Goal: Transaction & Acquisition: Purchase product/service

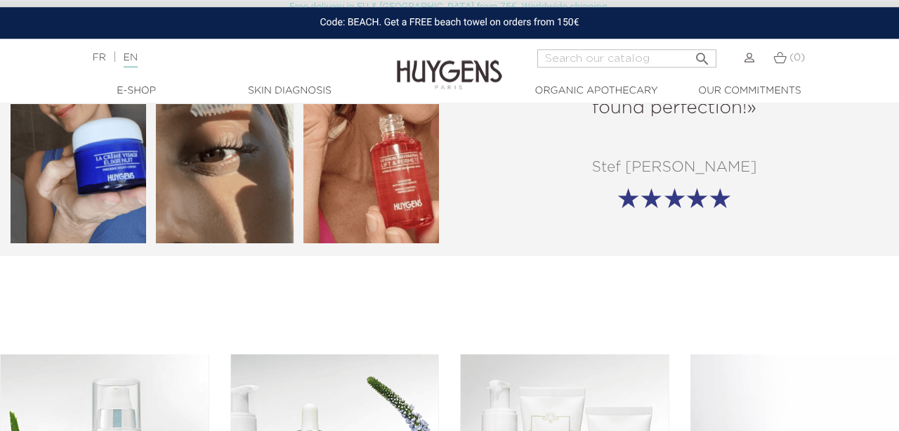
scroll to position [1723, 0]
click at [605, 59] on input "Search" at bounding box center [626, 58] width 179 height 18
click at [555, 58] on input "hyluronic" at bounding box center [626, 58] width 179 height 18
type input "hyaluronic"
click at [710, 56] on icon "" at bounding box center [702, 54] width 17 height 17
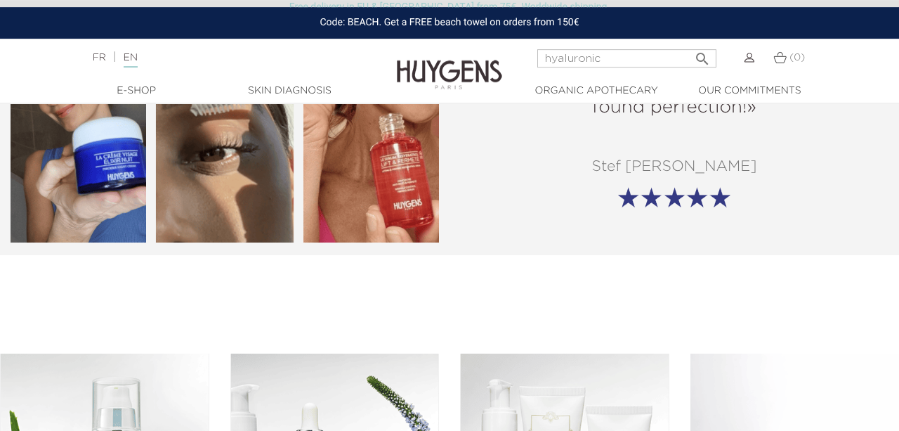
scroll to position [2031, 0]
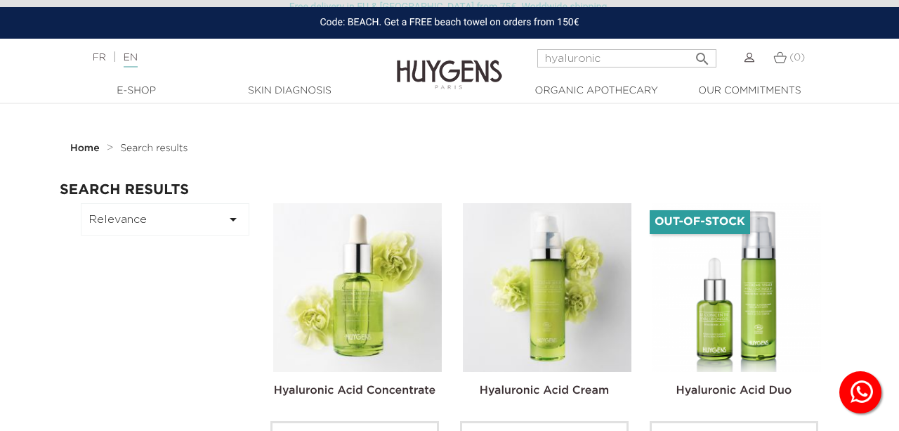
scroll to position [74, 0]
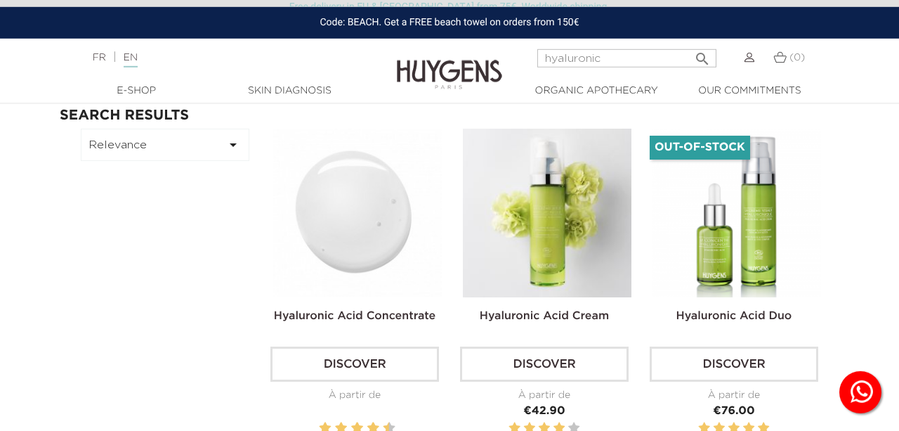
click at [374, 229] on img at bounding box center [357, 213] width 169 height 169
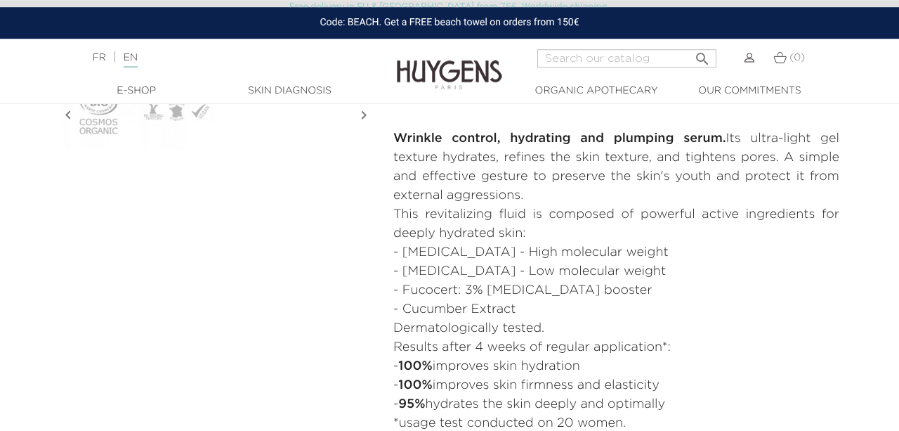
scroll to position [606, 0]
